Goal: Contribute content: Contribute content

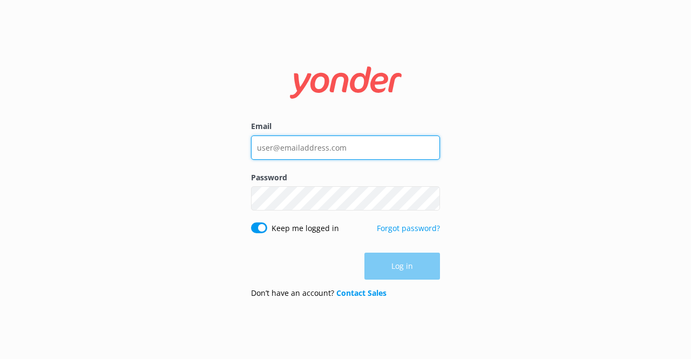
type input "[EMAIL_ADDRESS][DOMAIN_NAME]"
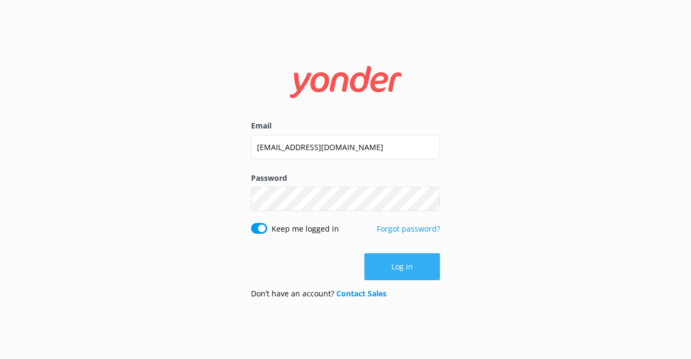
click at [408, 266] on button "Log in" at bounding box center [402, 266] width 76 height 27
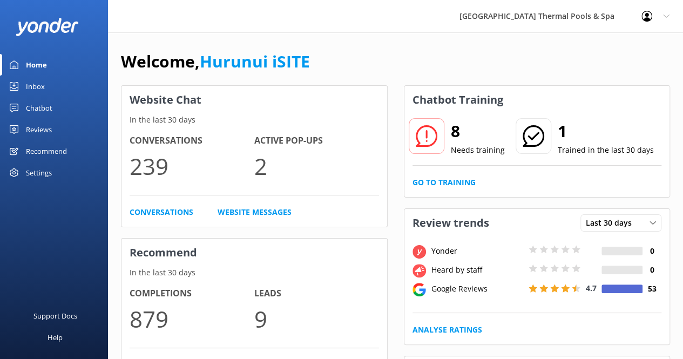
scroll to position [108, 0]
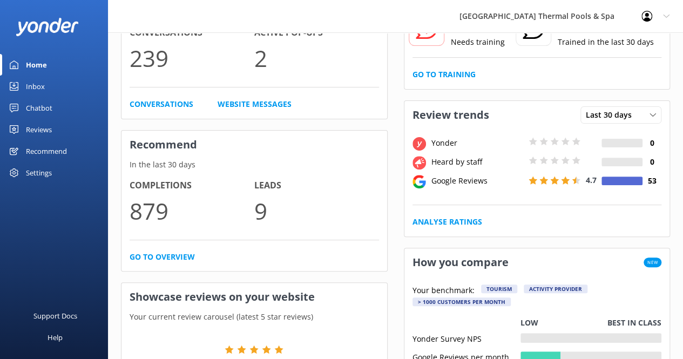
click at [47, 129] on div "Reviews" at bounding box center [39, 130] width 26 height 22
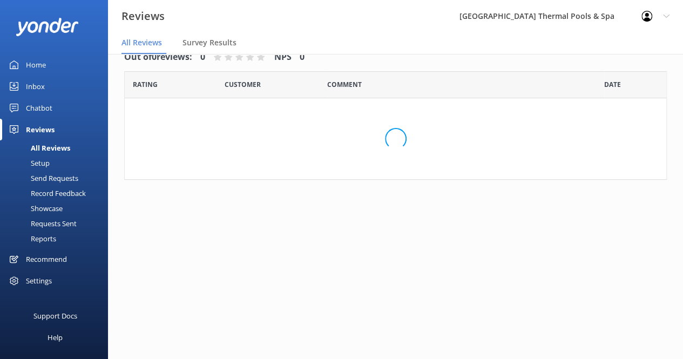
scroll to position [22, 0]
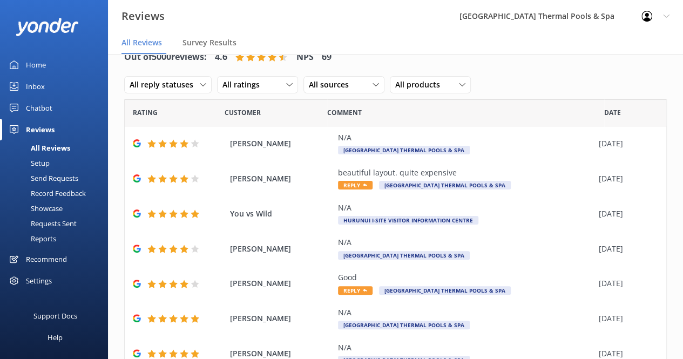
click at [39, 86] on div "Inbox" at bounding box center [35, 87] width 19 height 22
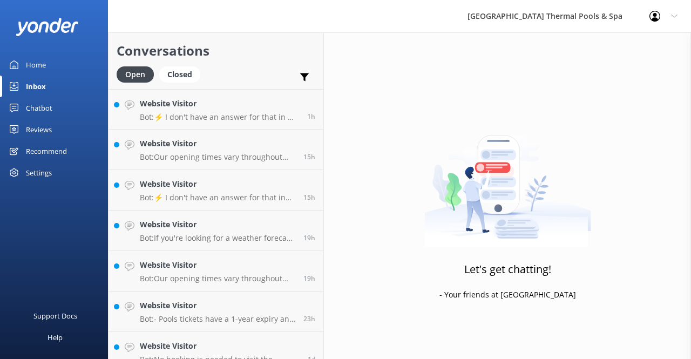
click at [46, 107] on div "Chatbot" at bounding box center [39, 108] width 26 height 22
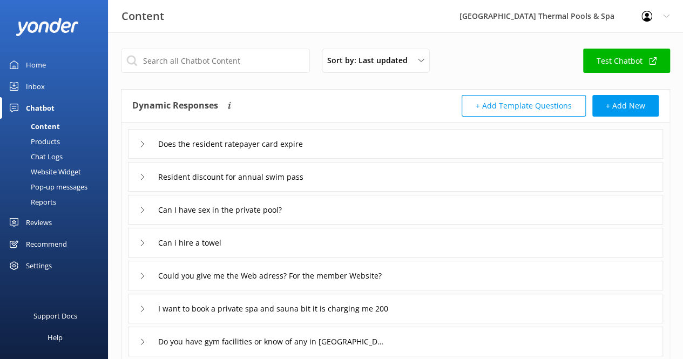
click at [37, 67] on div "Home" at bounding box center [36, 65] width 20 height 22
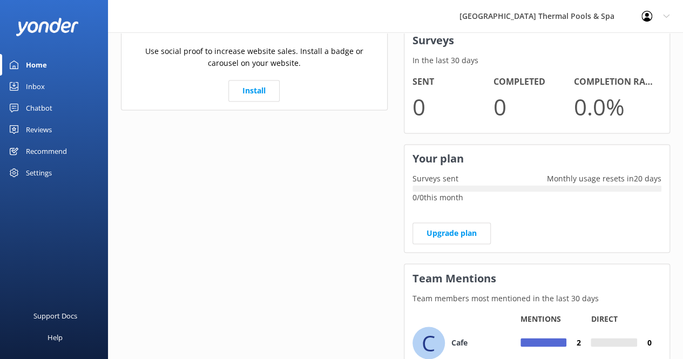
scroll to position [755, 0]
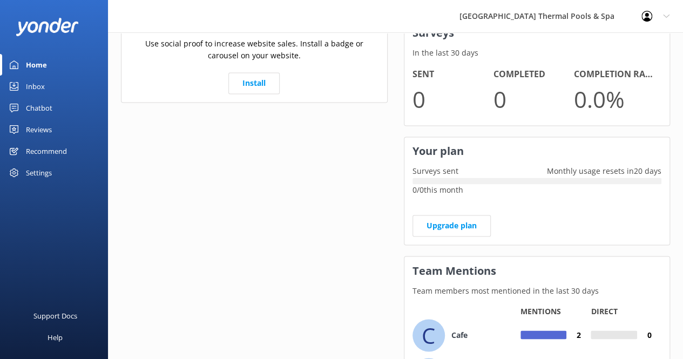
click at [37, 169] on div "Settings" at bounding box center [39, 173] width 26 height 22
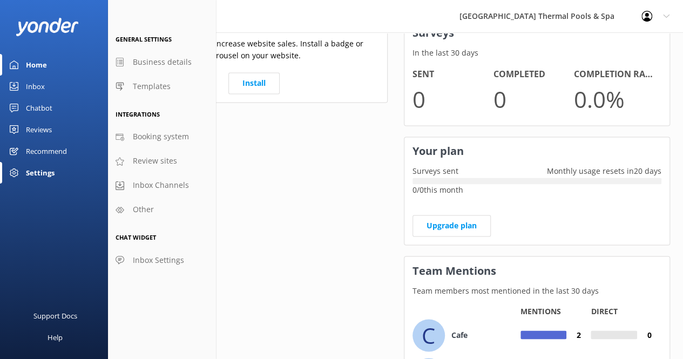
click at [44, 218] on div "Support Docs Help" at bounding box center [54, 276] width 108 height 165
click at [41, 151] on div "Recommend" at bounding box center [46, 151] width 41 height 22
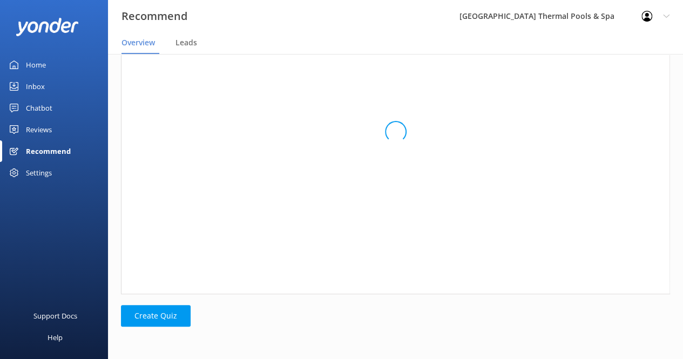
scroll to position [73, 540]
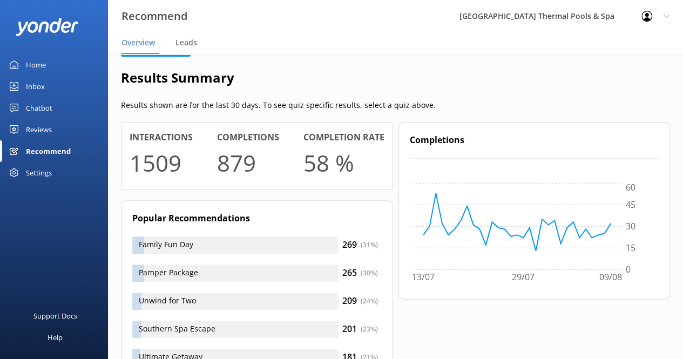
click at [33, 132] on div "Reviews" at bounding box center [39, 130] width 26 height 22
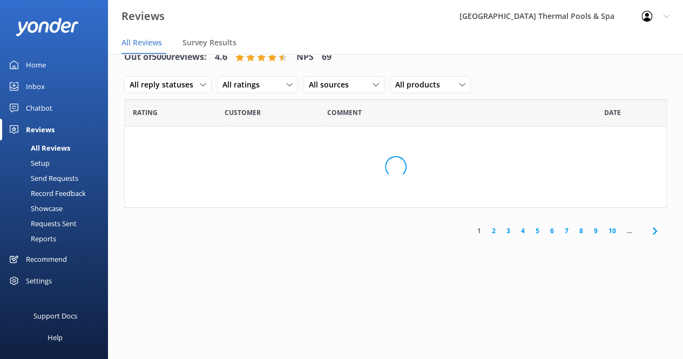
scroll to position [22, 0]
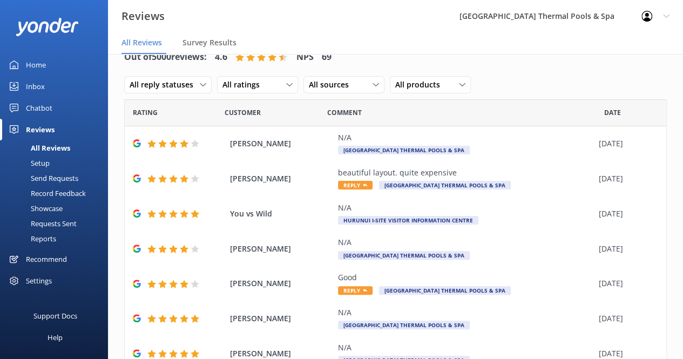
click at [45, 104] on div "Chatbot" at bounding box center [39, 108] width 26 height 22
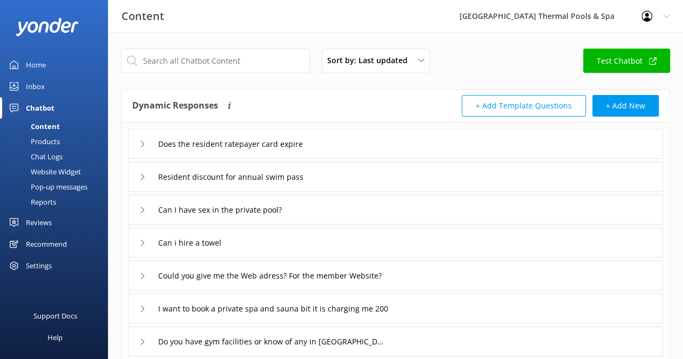
click at [35, 88] on div "Inbox" at bounding box center [35, 87] width 19 height 22
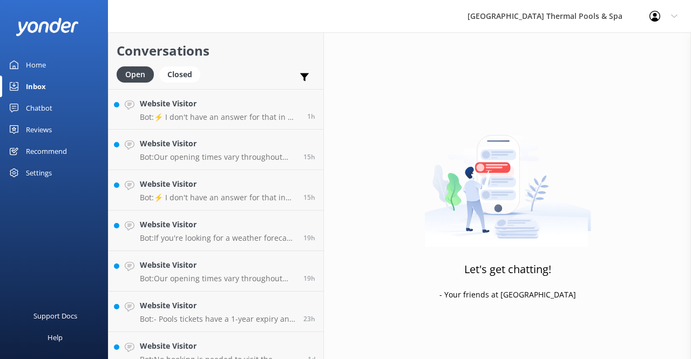
click at [45, 62] on div "Home" at bounding box center [36, 65] width 20 height 22
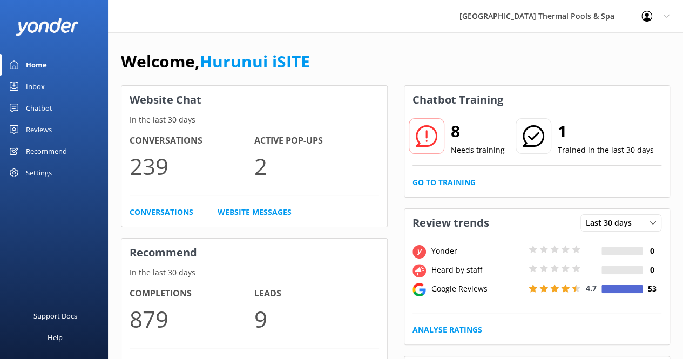
click at [671, 17] on div "Profile Settings Logout" at bounding box center [655, 16] width 55 height 32
click at [433, 57] on div "Welcome, Hurunui iSITE" at bounding box center [395, 67] width 549 height 37
click at [417, 54] on div "Welcome, Hurunui iSITE" at bounding box center [395, 67] width 549 height 37
click at [605, 15] on div "[GEOGRAPHIC_DATA] Thermal Pools & Spa" at bounding box center [537, 16] width 182 height 32
click at [665, 15] on use at bounding box center [666, 16] width 6 height 3
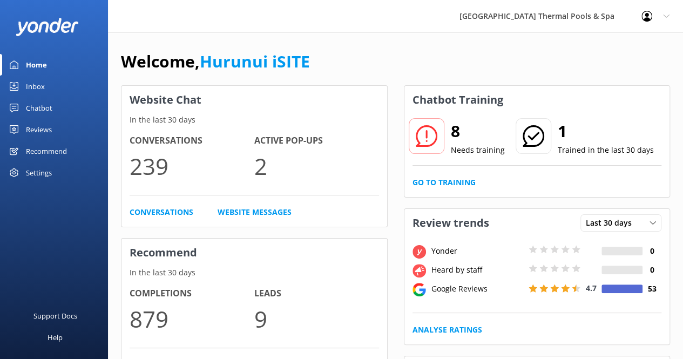
click at [56, 83] on link "Inbox" at bounding box center [54, 87] width 108 height 22
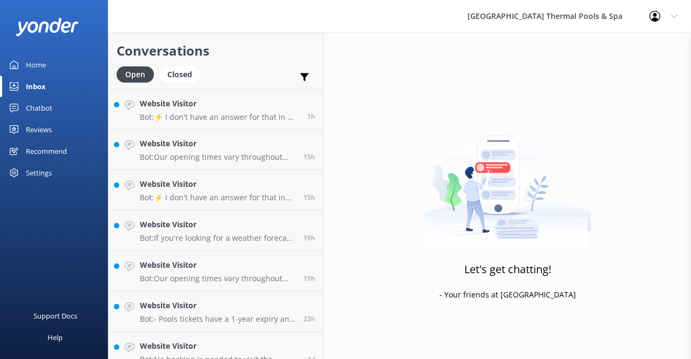
click at [40, 106] on div "Chatbot" at bounding box center [39, 108] width 26 height 22
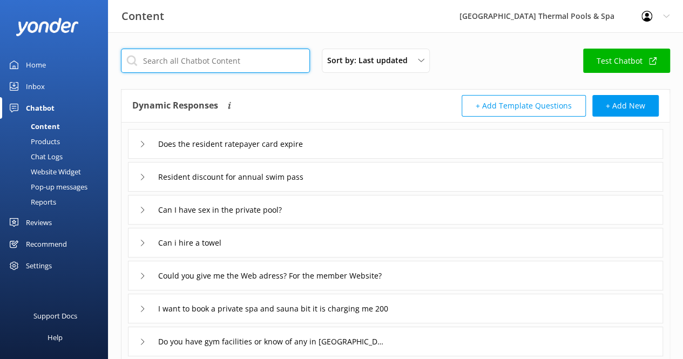
click at [224, 63] on input "text" at bounding box center [215, 61] width 189 height 24
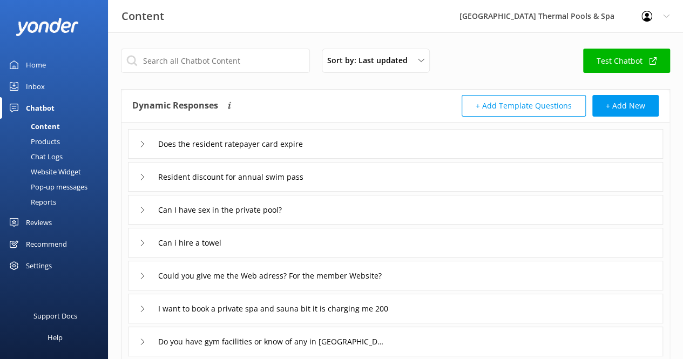
click at [313, 18] on div "Content [GEOGRAPHIC_DATA] Thermal Pools & Spa Profile Settings Logout" at bounding box center [341, 16] width 683 height 32
click at [50, 142] on div "Products" at bounding box center [32, 141] width 53 height 15
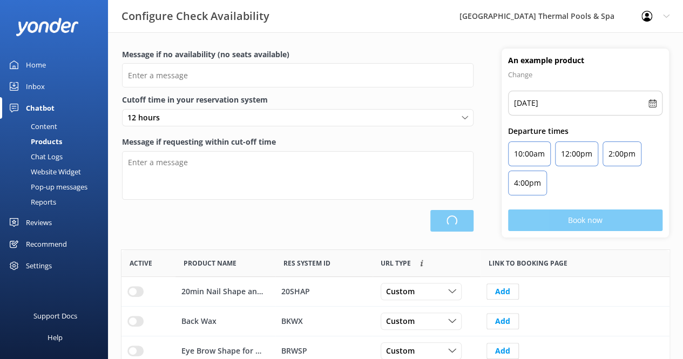
scroll to position [316, 540]
type input "There are no seats available, please check an alternative day"
type textarea "Our online booking system closes {hours} prior to departure. Please contact us …"
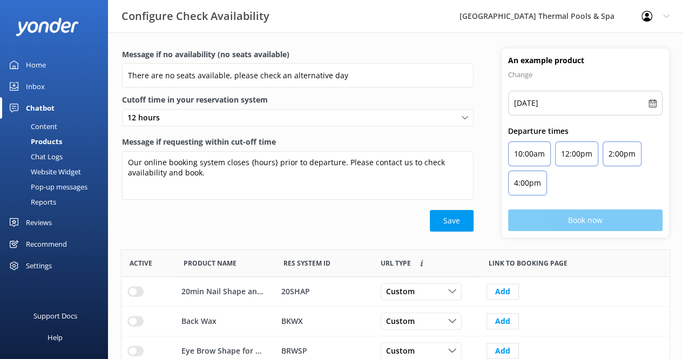
scroll to position [216, 0]
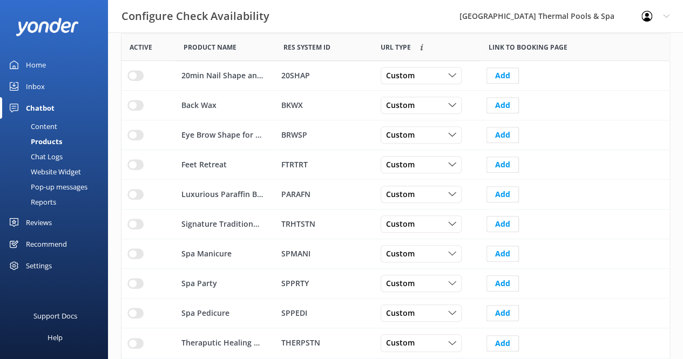
click at [56, 155] on div "Chat Logs" at bounding box center [34, 156] width 56 height 15
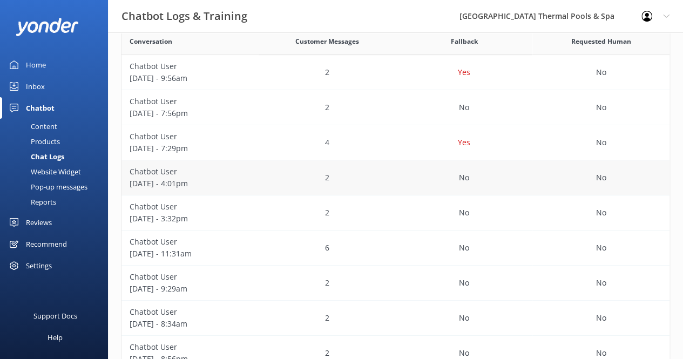
scroll to position [220, 0]
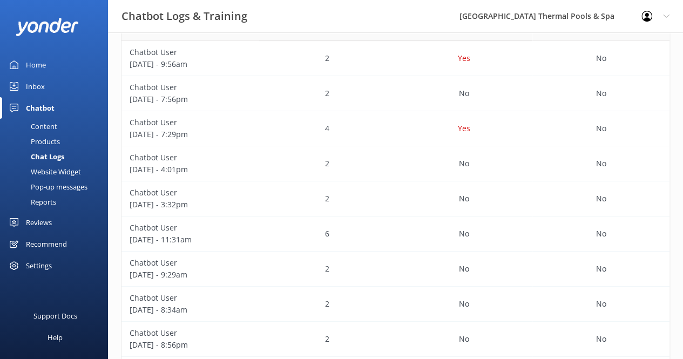
click at [69, 169] on div "Website Widget" at bounding box center [43, 171] width 74 height 15
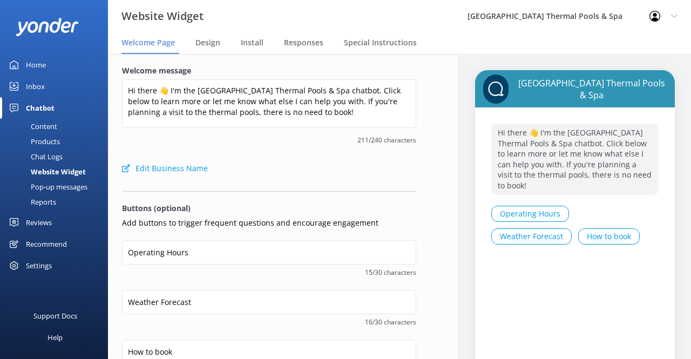
click at [71, 192] on div "Pop-up messages" at bounding box center [46, 186] width 81 height 15
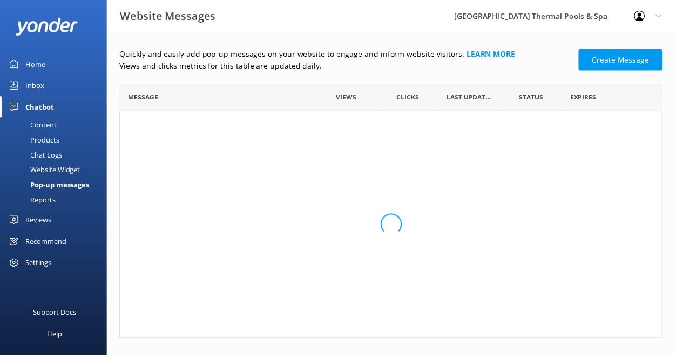
scroll to position [111, 548]
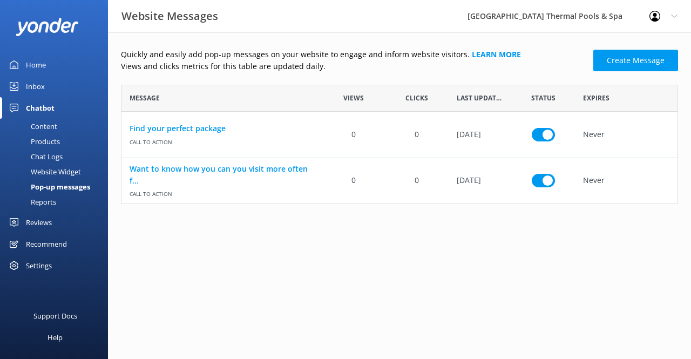
click at [50, 204] on div "Reports" at bounding box center [31, 201] width 50 height 15
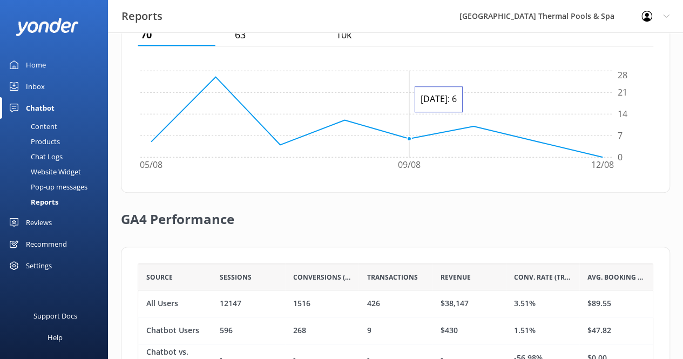
scroll to position [392, 0]
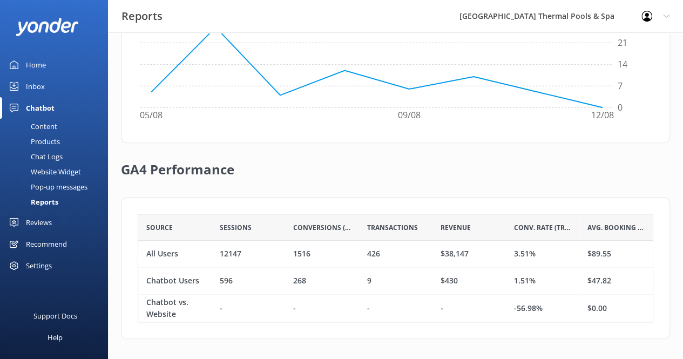
click at [50, 220] on div "Reviews" at bounding box center [39, 223] width 26 height 22
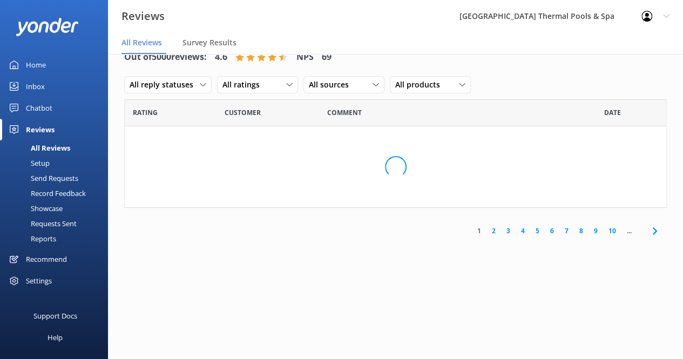
scroll to position [22, 0]
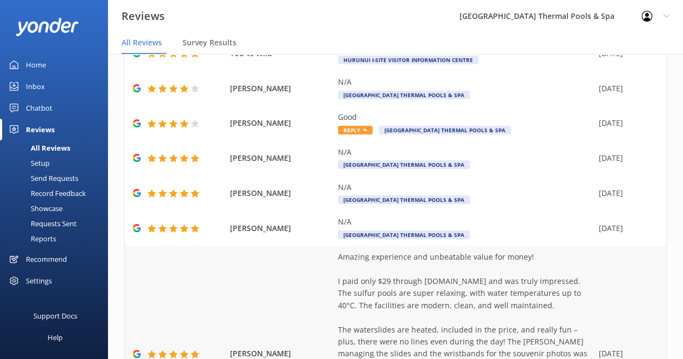
scroll to position [367, 0]
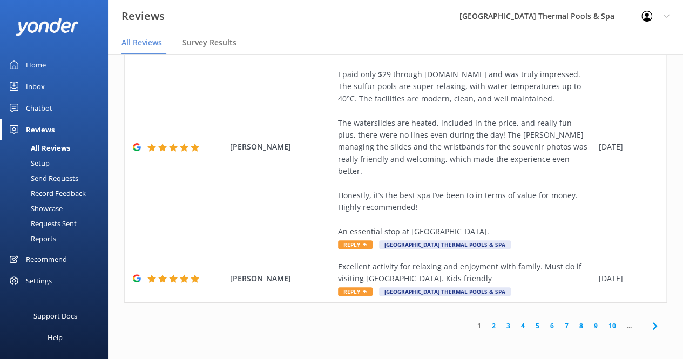
click at [52, 256] on div "Recommend" at bounding box center [46, 259] width 41 height 22
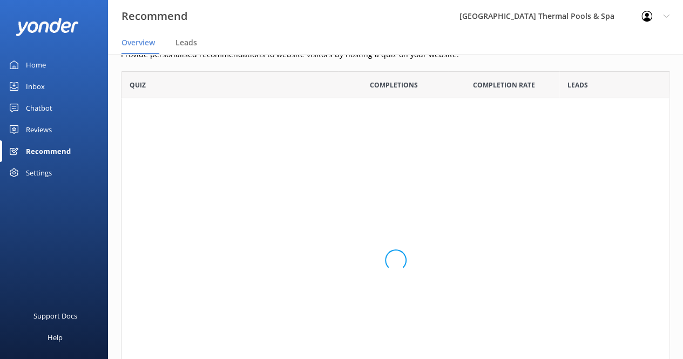
scroll to position [73, 540]
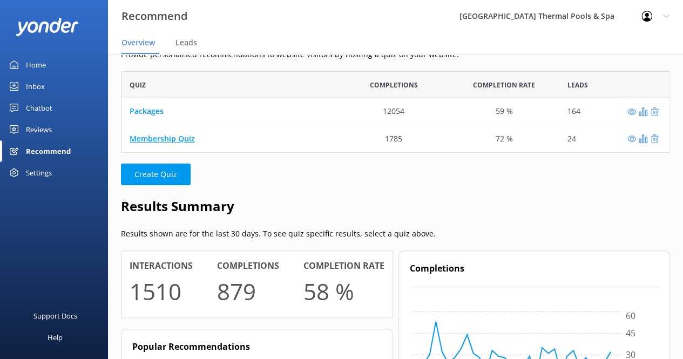
click at [185, 139] on link "Membership Quiz" at bounding box center [161, 138] width 65 height 10
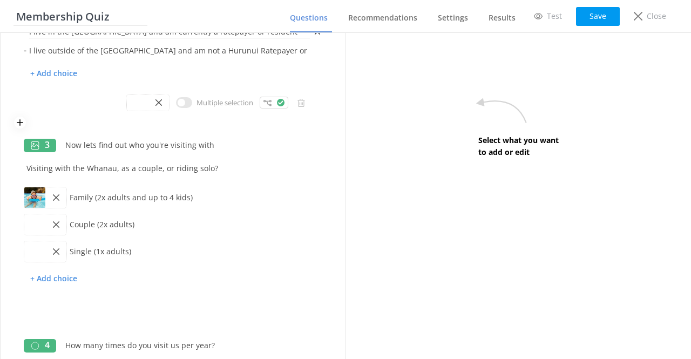
scroll to position [227, 0]
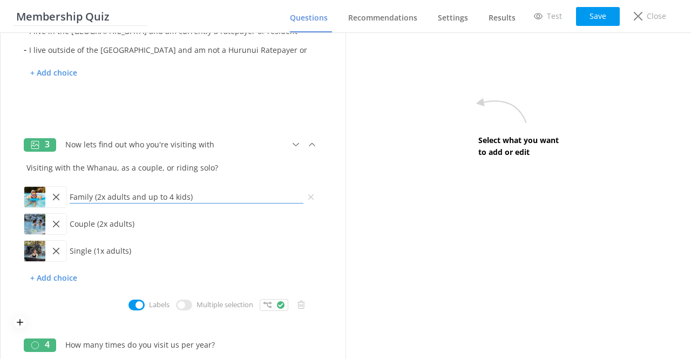
click at [135, 199] on input "Family (2x adults and up to 4 kids)" at bounding box center [186, 194] width 239 height 24
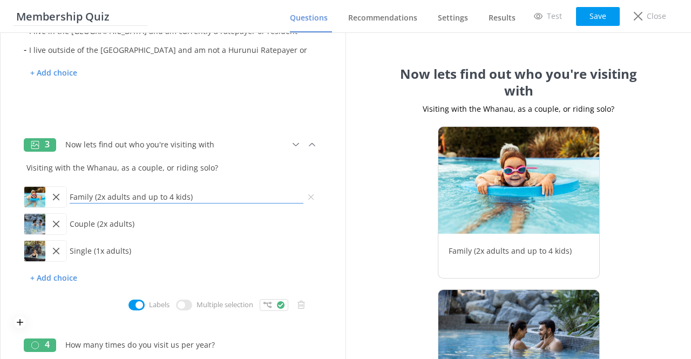
click at [135, 199] on input "Family (2x adults and up to 4 kids)" at bounding box center [186, 194] width 239 height 24
type input "Family (2x adults & up to 4 kids)"
click at [84, 294] on div "Family (2x adults & up to 4 kids) Couple (2x adults) Single (1x adults) + Add c…" at bounding box center [173, 240] width 298 height 115
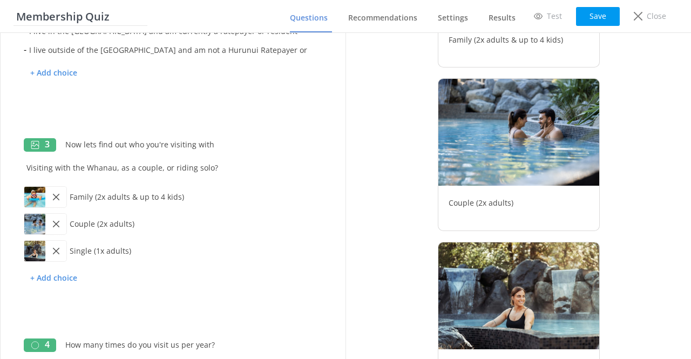
scroll to position [256, 0]
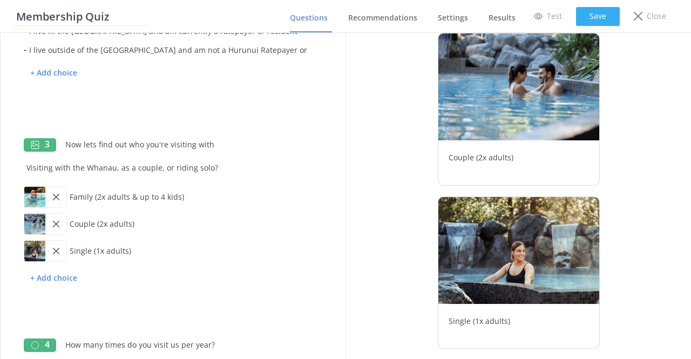
click at [595, 19] on button "Save" at bounding box center [598, 16] width 44 height 19
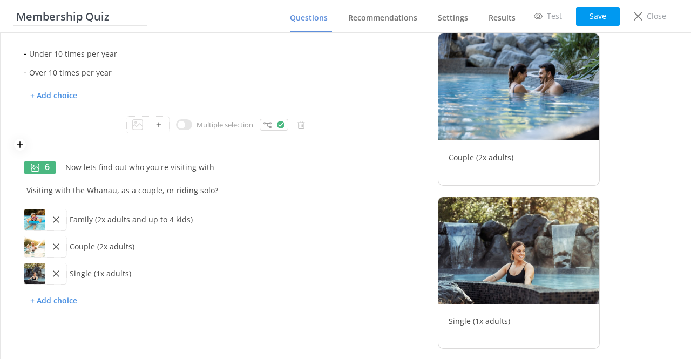
scroll to position [729, 0]
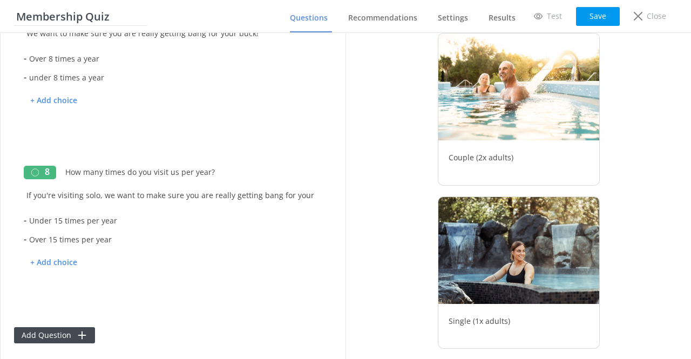
scroll to position [1091, 0]
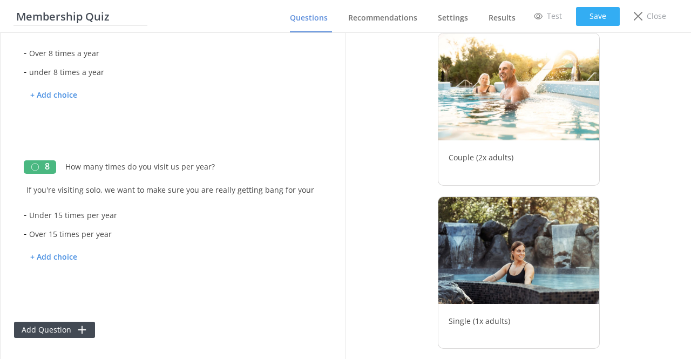
type input "Family (2x adults & up to 4 kids)"
click at [597, 16] on button "Save" at bounding box center [598, 16] width 44 height 19
click at [598, 13] on button "Save" at bounding box center [598, 16] width 44 height 19
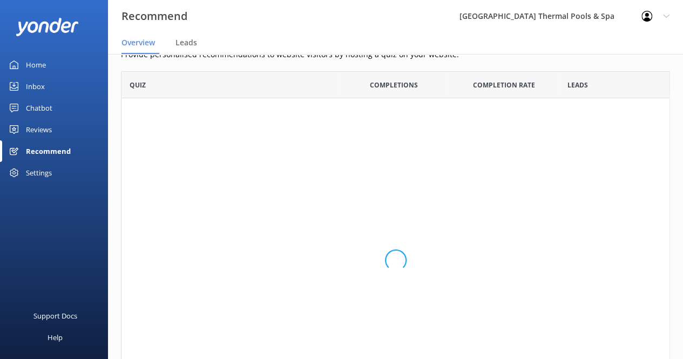
scroll to position [73, 540]
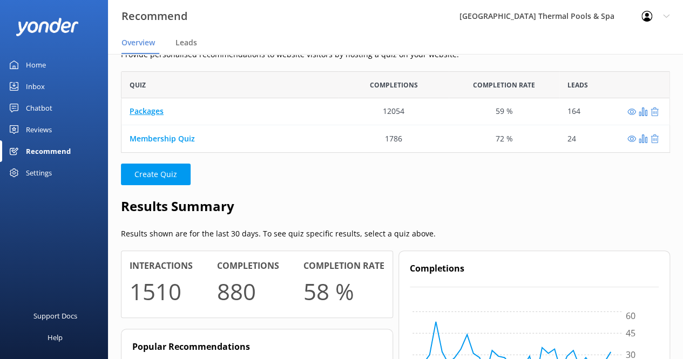
click at [153, 110] on link "Packages" at bounding box center [146, 111] width 34 height 10
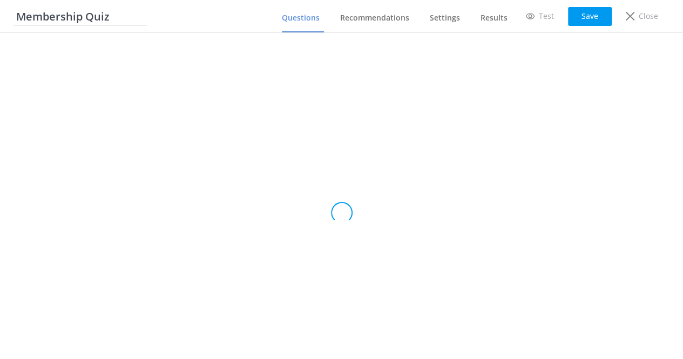
type input "Packages"
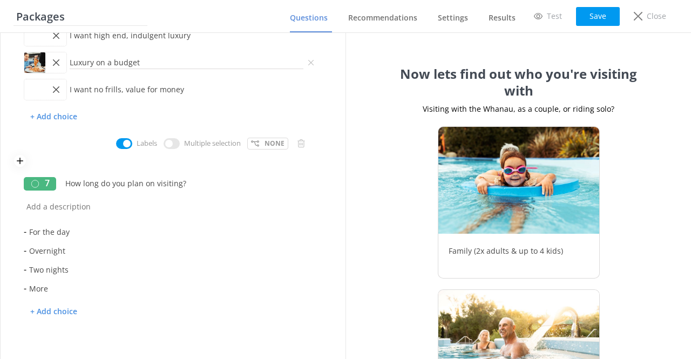
scroll to position [933, 0]
